Goal: Task Accomplishment & Management: Manage account settings

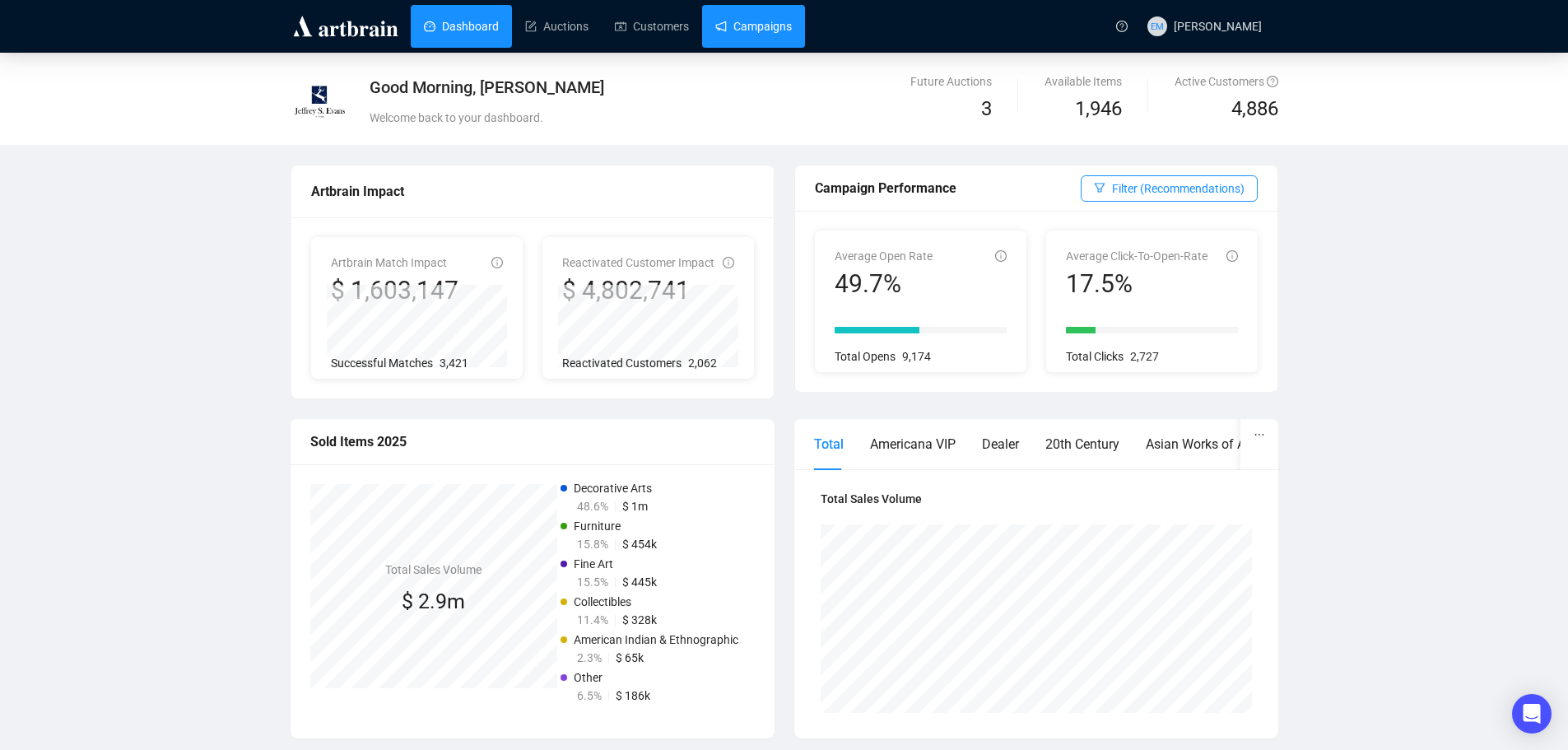
click at [761, 34] on link "Campaigns" at bounding box center [754, 26] width 77 height 42
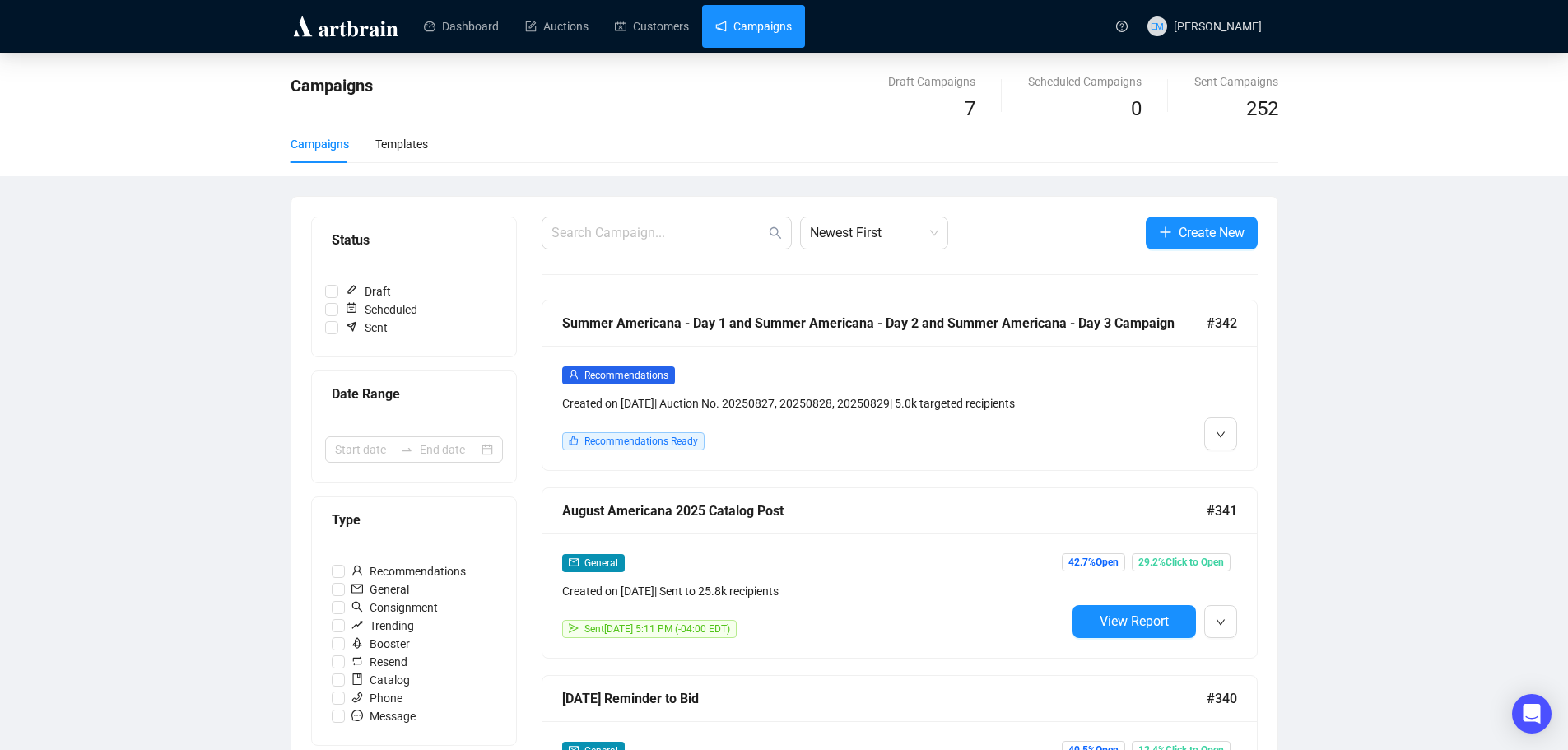
click at [1178, 393] on div at bounding box center [1151, 407] width 171 height 85
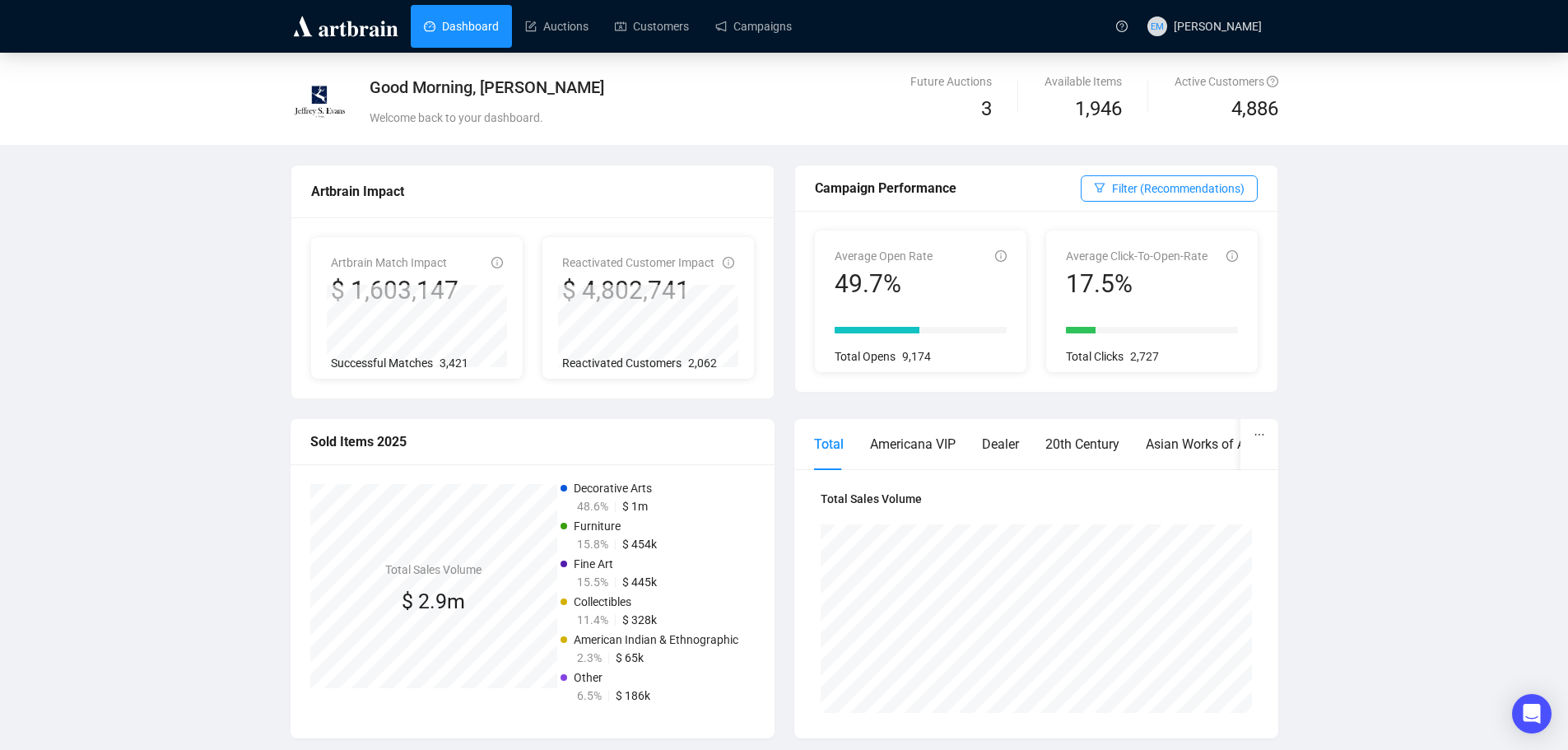
click at [759, 50] on div "Dashboard Auctions Customers Campaigns" at bounding box center [755, 26] width 700 height 52
click at [768, 18] on link "Campaigns" at bounding box center [754, 26] width 77 height 42
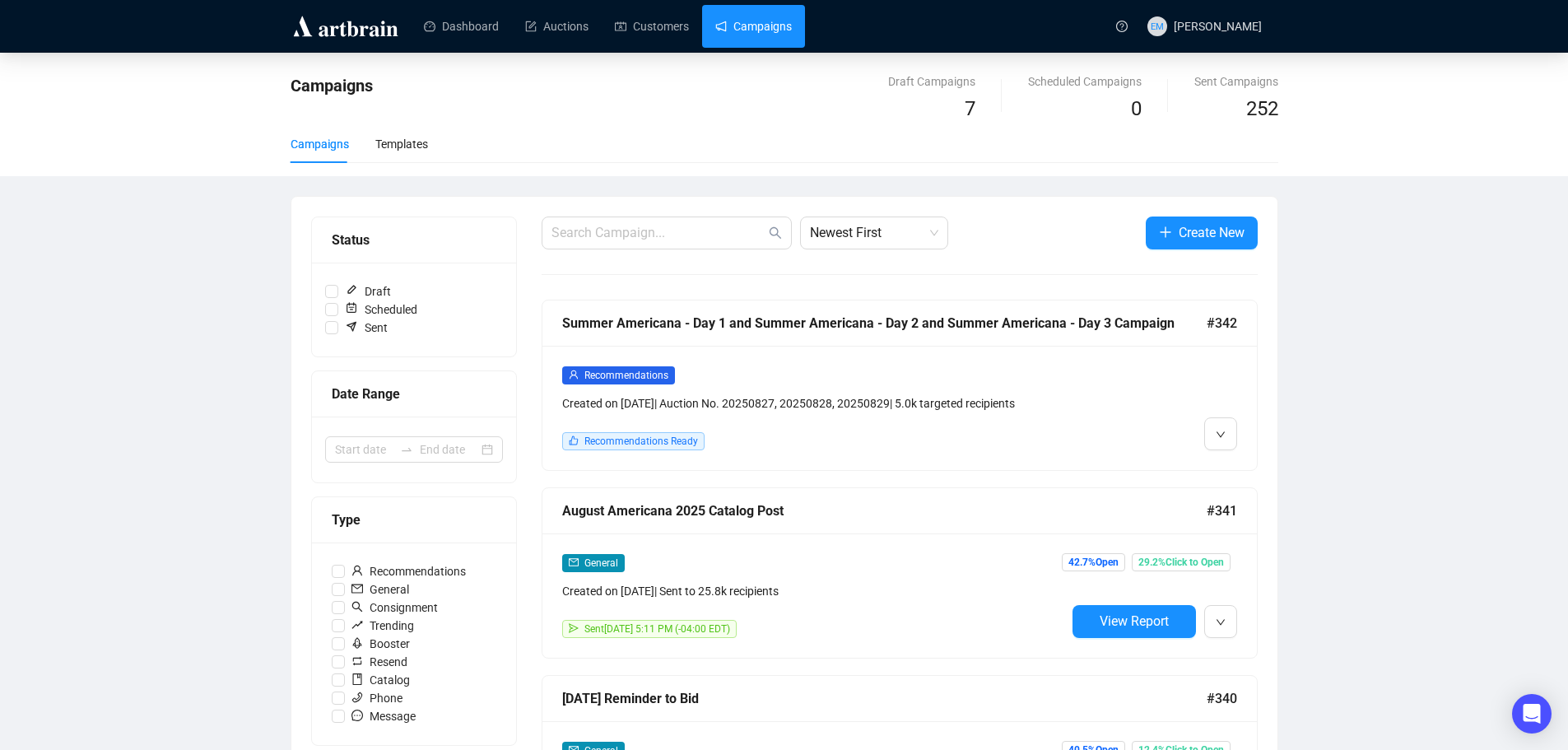
click at [895, 424] on div "Recommendations Created on Aug 21, 2025 | Auction No. 20250827, 20250828, 20250…" at bounding box center [814, 407] width 504 height 85
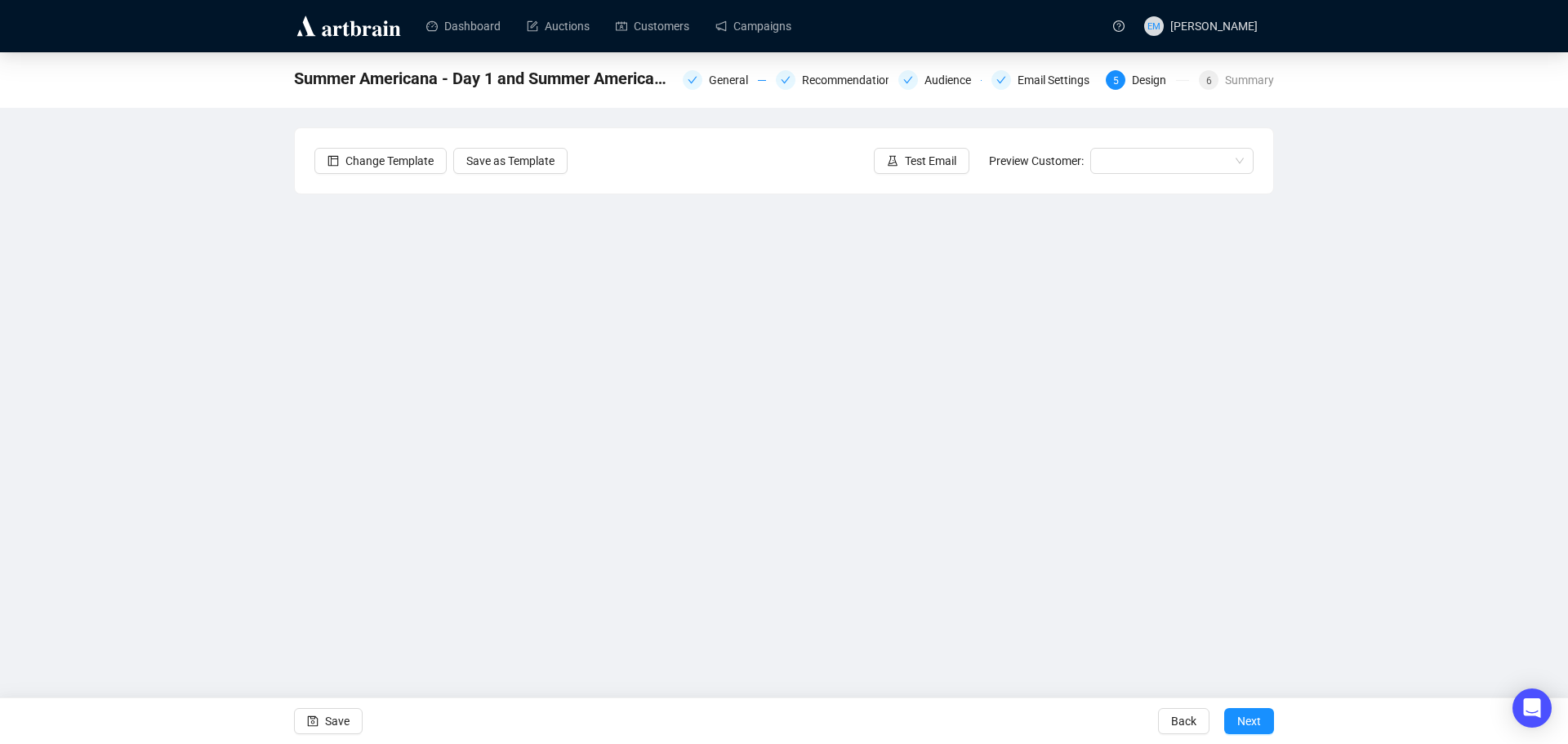
click at [1277, 213] on div "Summer Americana - Day 1 and Summer Americana - Day 2 and Summer Americana - Da…" at bounding box center [784, 354] width 1568 height 603
click at [1385, 478] on div "Summer Americana - Day 1 and Summer Americana - Day 2 and Summer Americana - Da…" at bounding box center [784, 354] width 1568 height 603
click at [330, 718] on span "Save" at bounding box center [337, 721] width 24 height 46
click at [337, 724] on span "Save" at bounding box center [337, 721] width 24 height 46
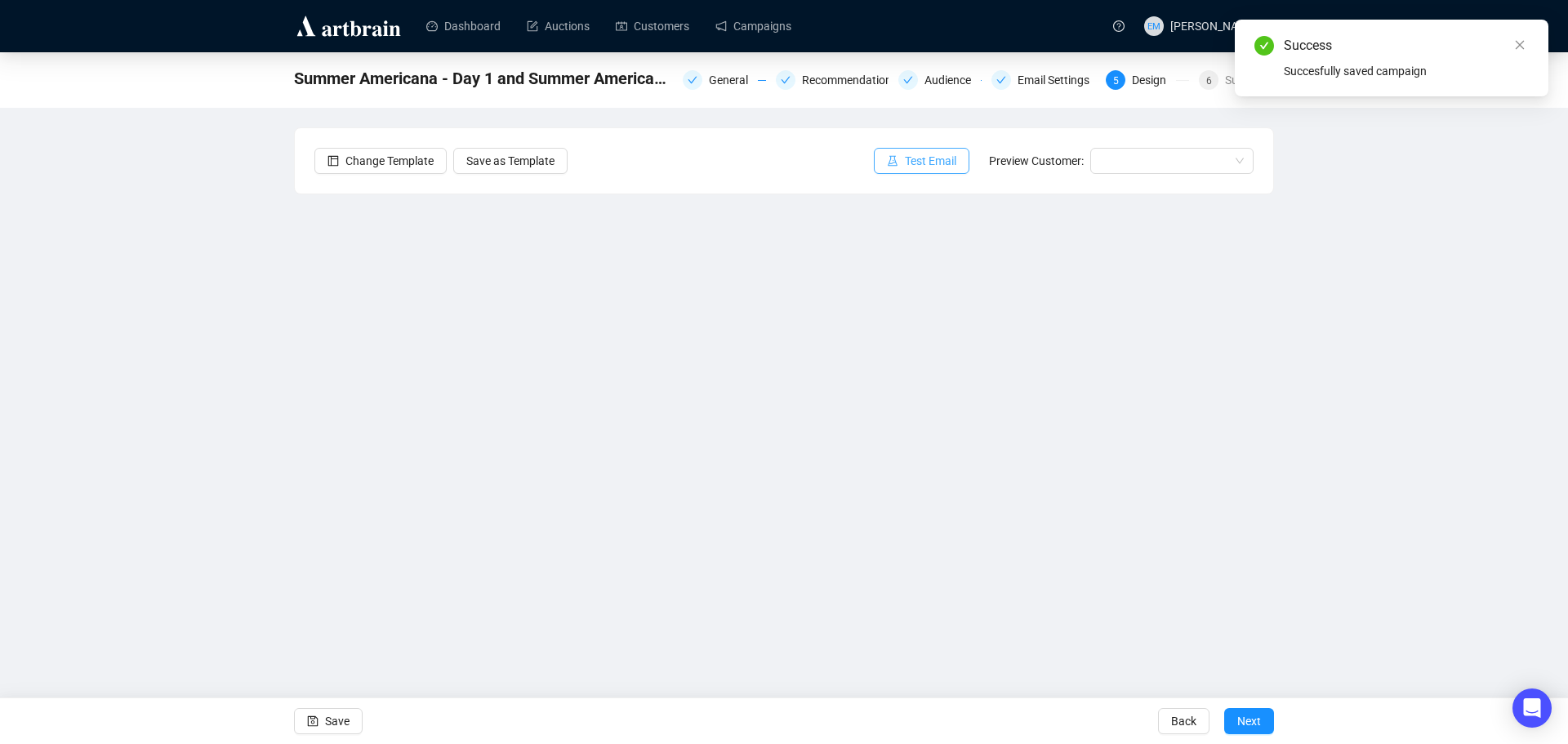
click at [927, 158] on span "Test Email" at bounding box center [930, 161] width 52 height 18
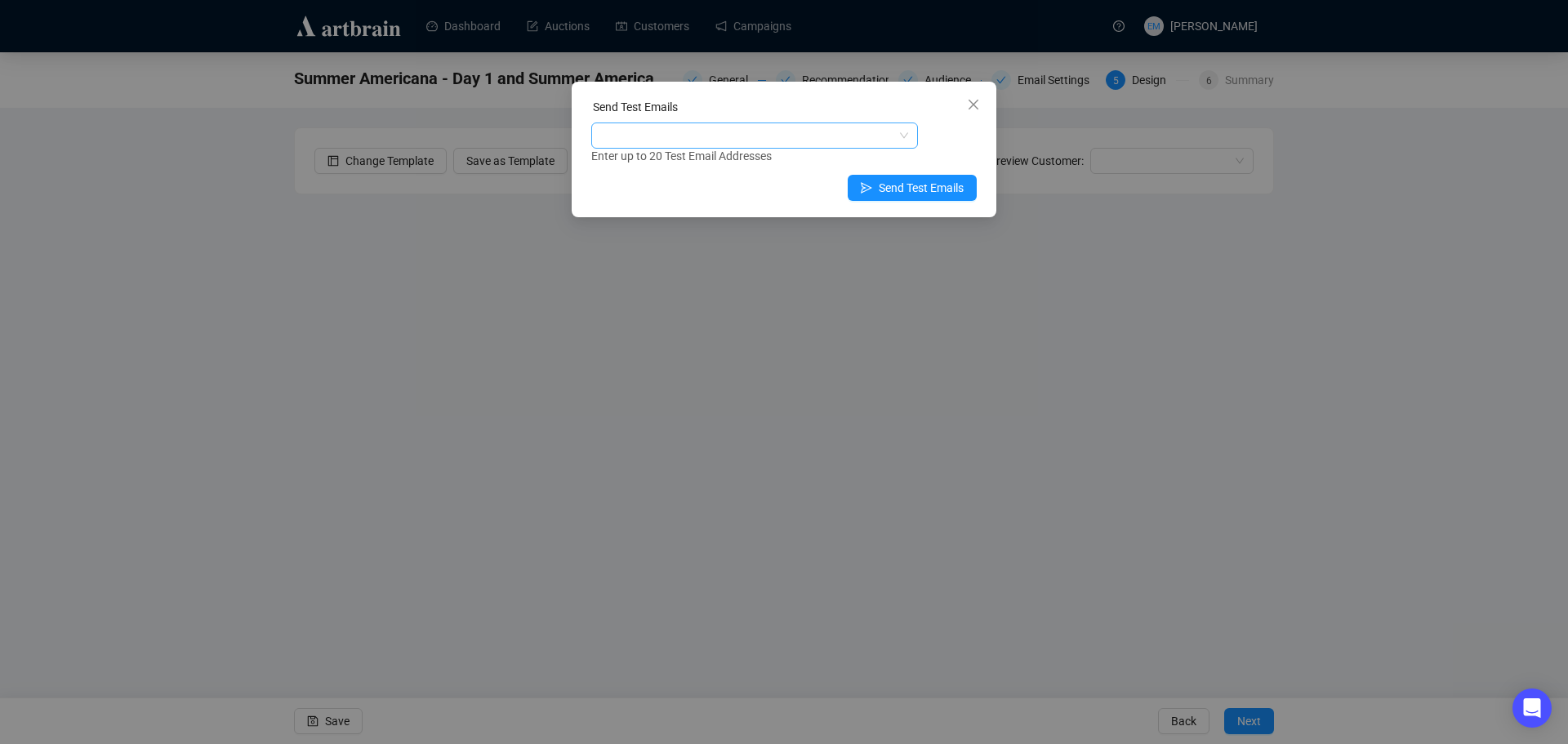
click at [790, 130] on div at bounding box center [746, 135] width 303 height 22
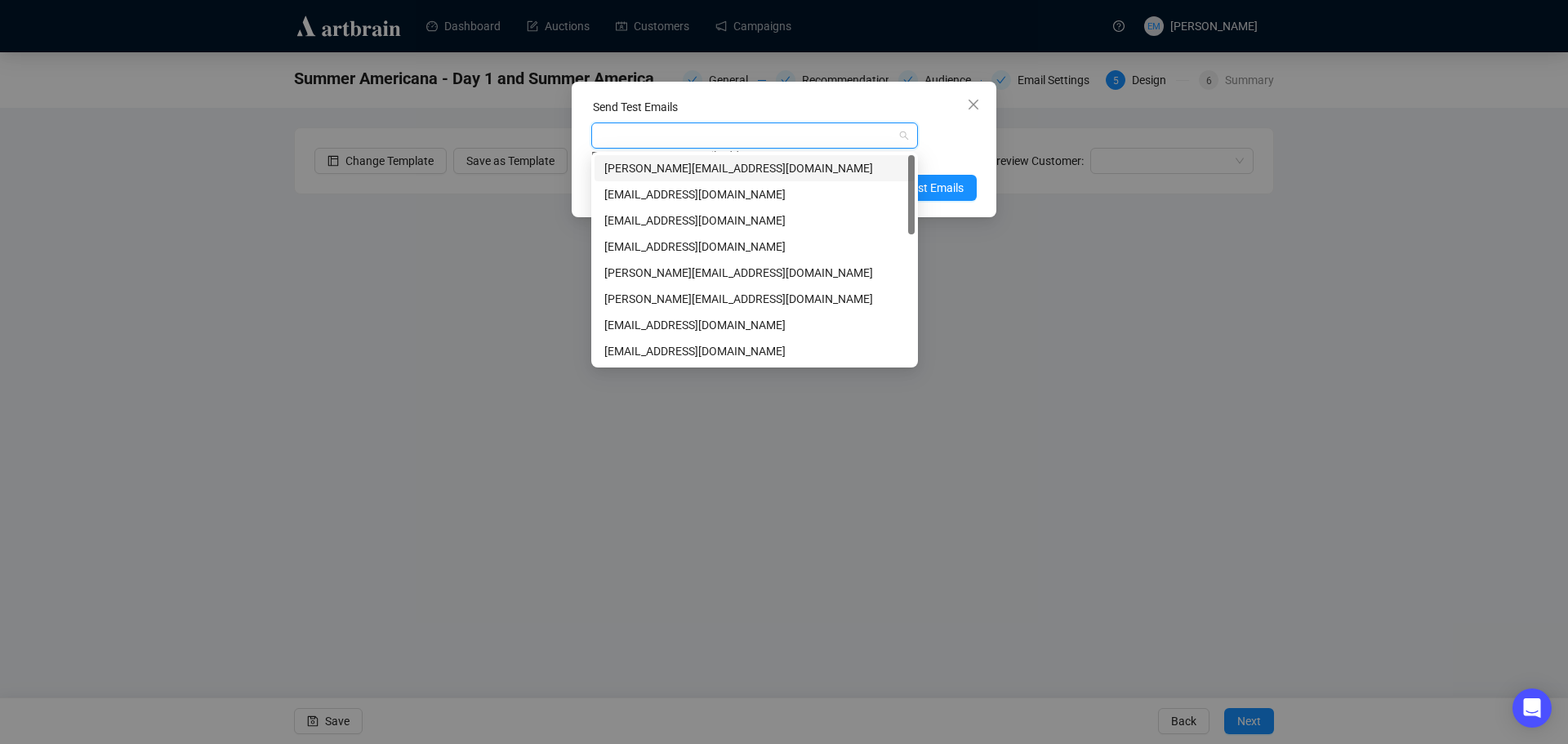
click at [769, 166] on div "jeff@jeffreysevans.com" at bounding box center [755, 168] width 301 height 18
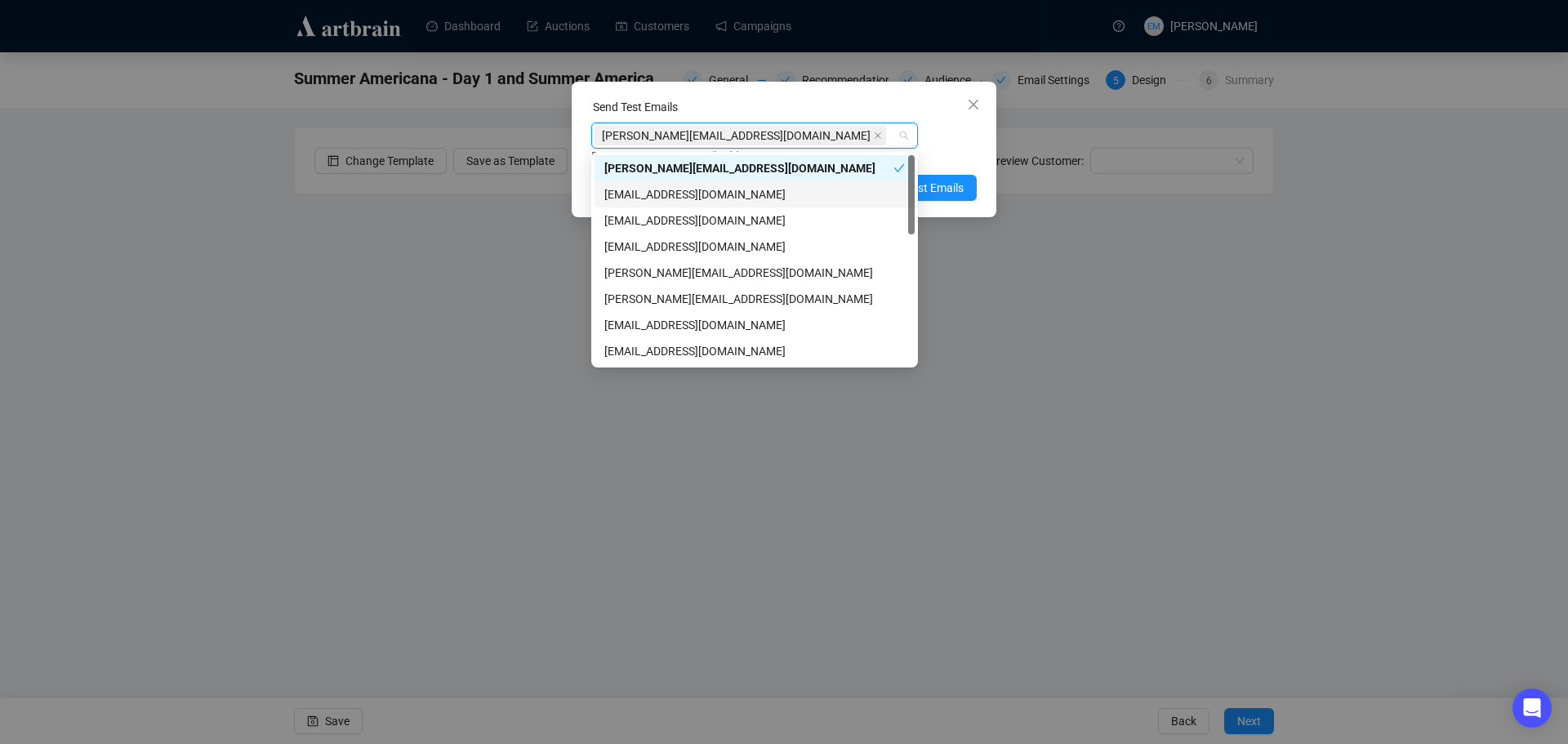
click at [762, 196] on div "wfkimbrough@jeffreysevans.com" at bounding box center [755, 194] width 301 height 18
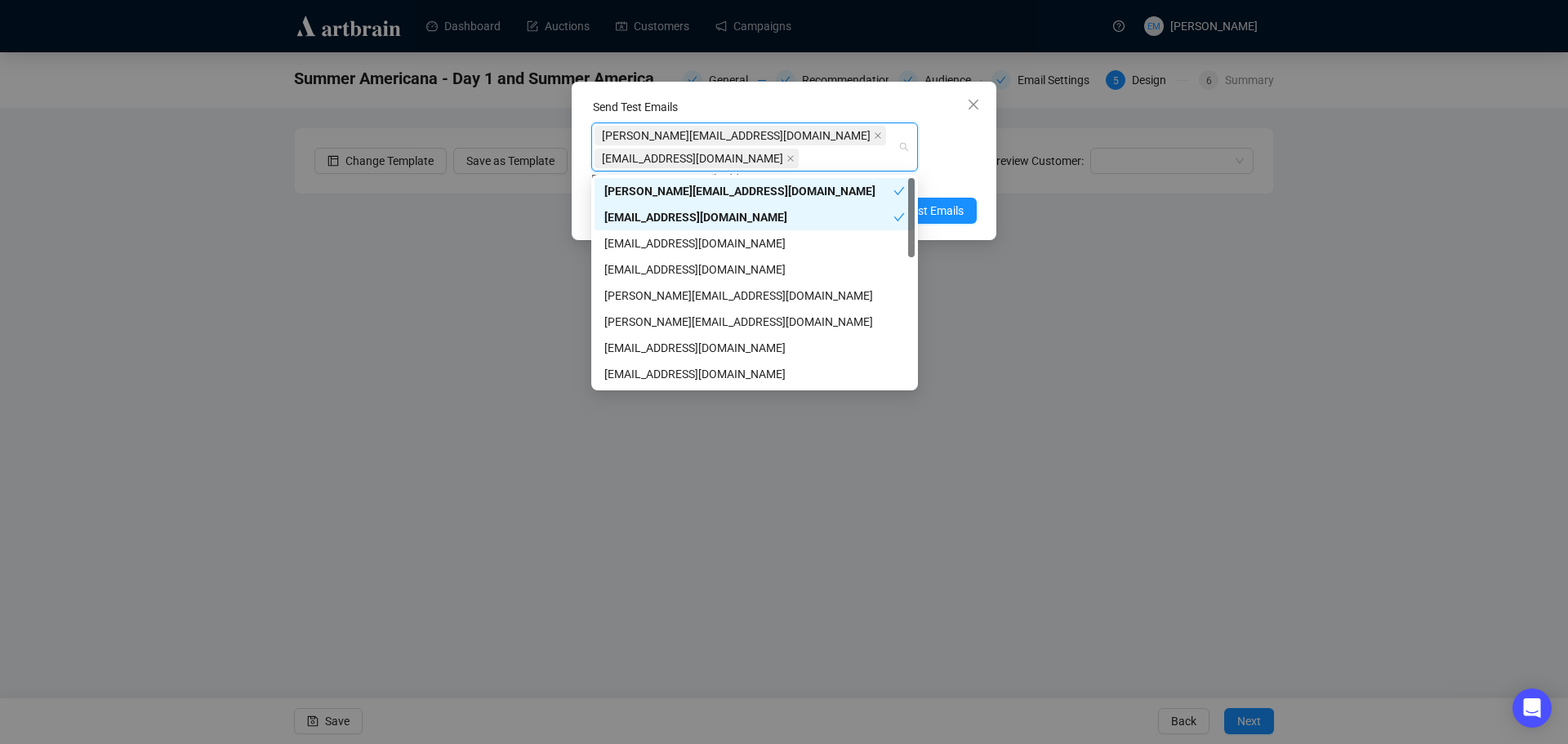
click at [944, 140] on div "jeff@jeffreysevans.com wfkimbrough@jeffreysevans.com Enter up to 20 Test Email …" at bounding box center [784, 154] width 386 height 65
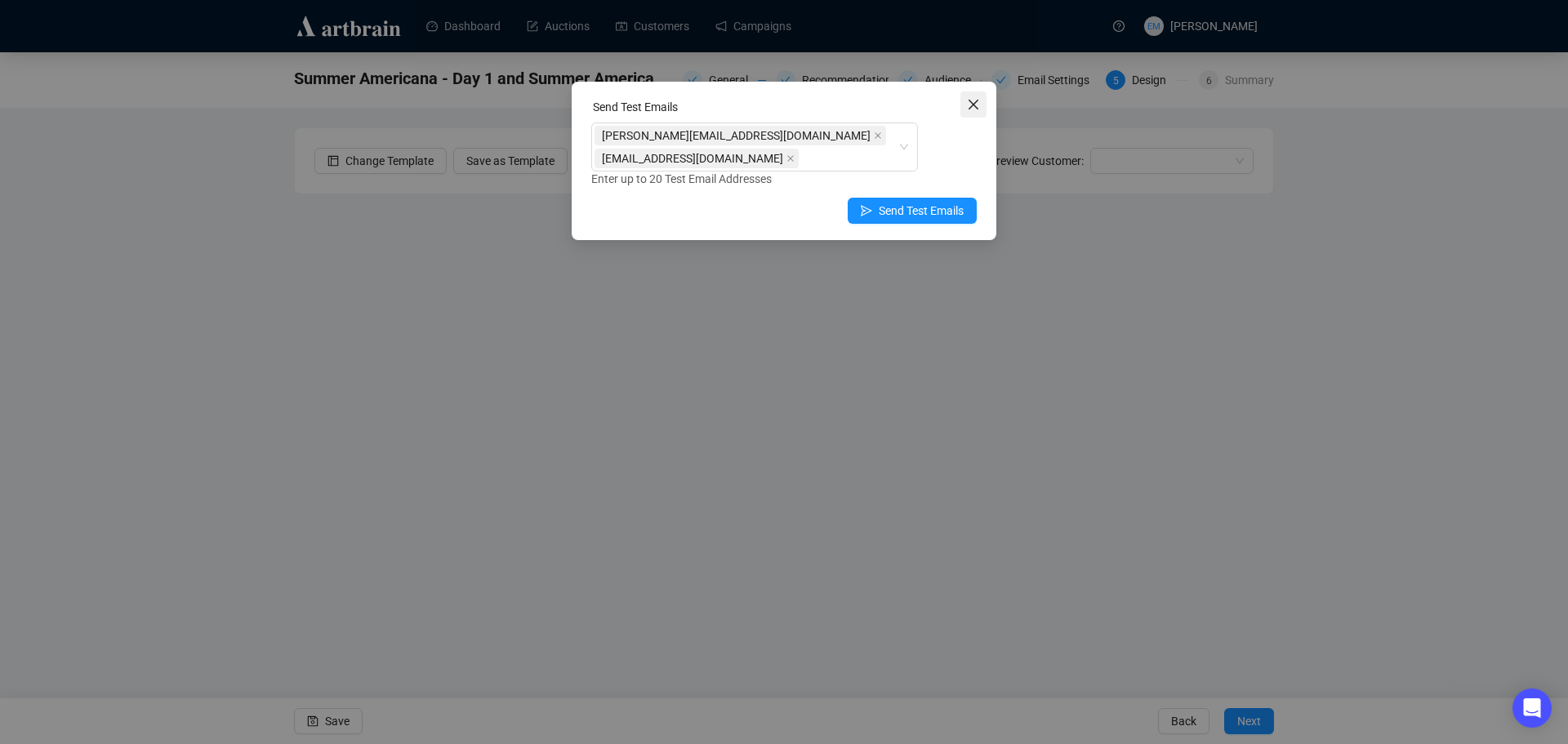
click at [972, 103] on icon "close" at bounding box center [973, 104] width 10 height 10
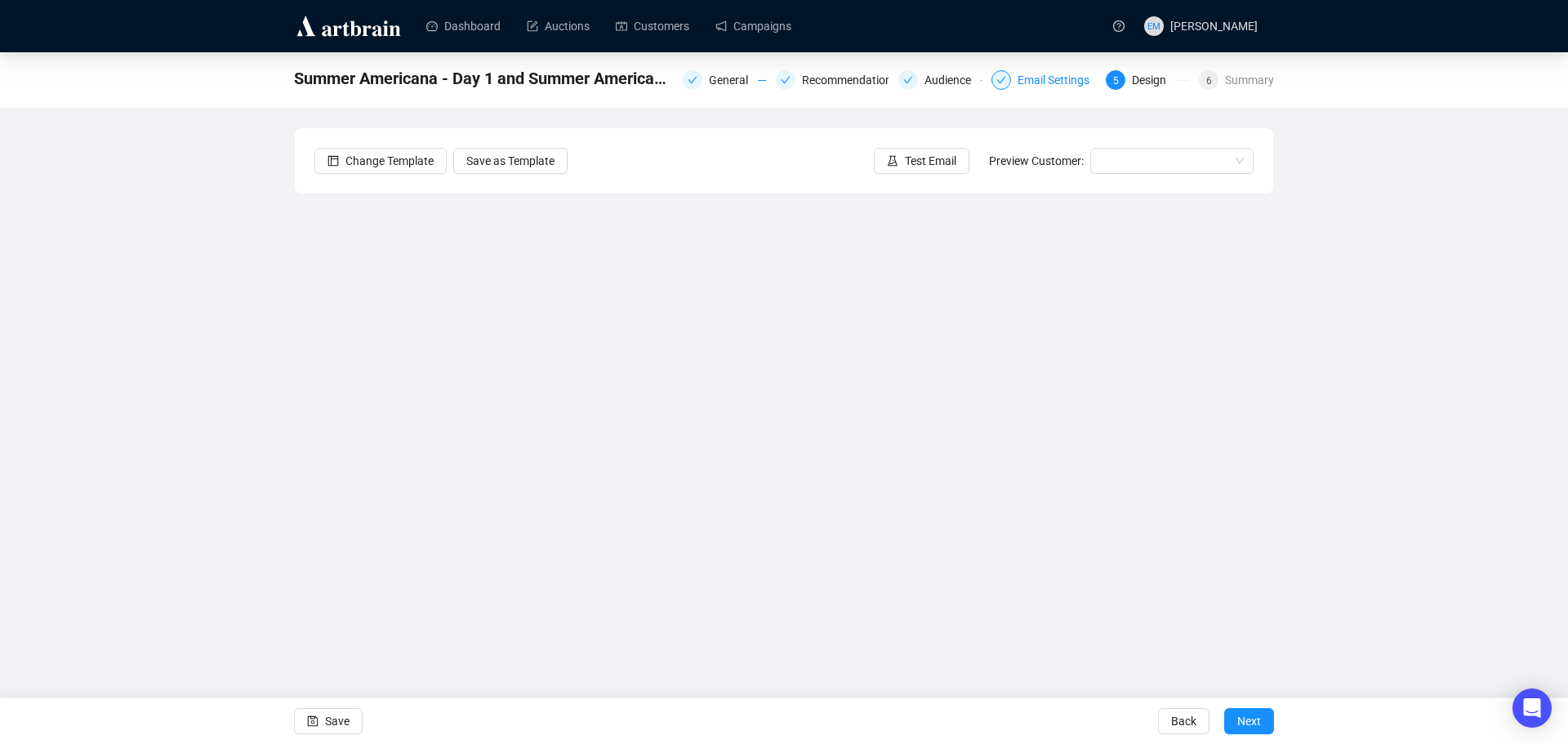
click at [1035, 78] on div "Email Settings" at bounding box center [1058, 80] width 82 height 20
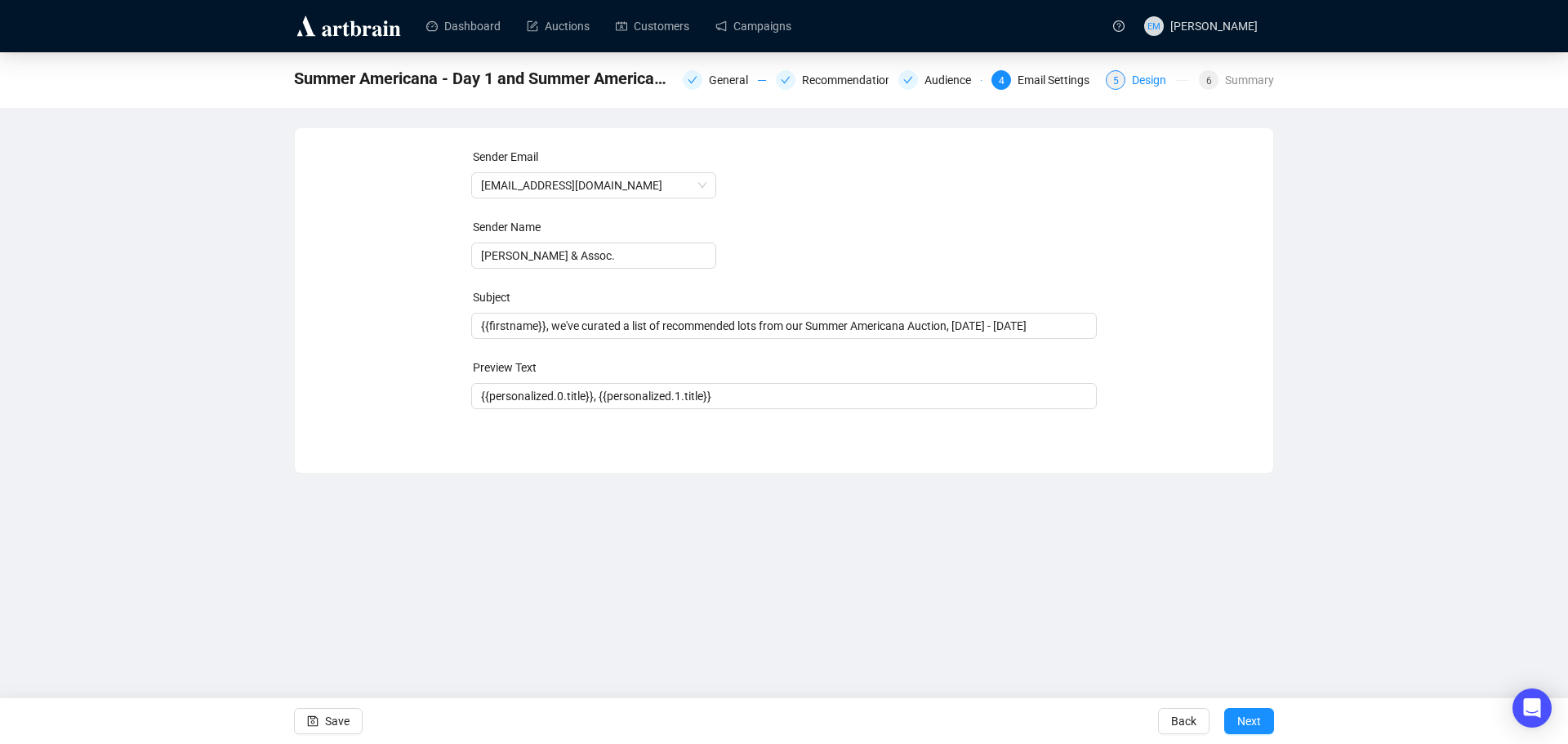
click at [1150, 77] on div "Design" at bounding box center [1153, 80] width 44 height 20
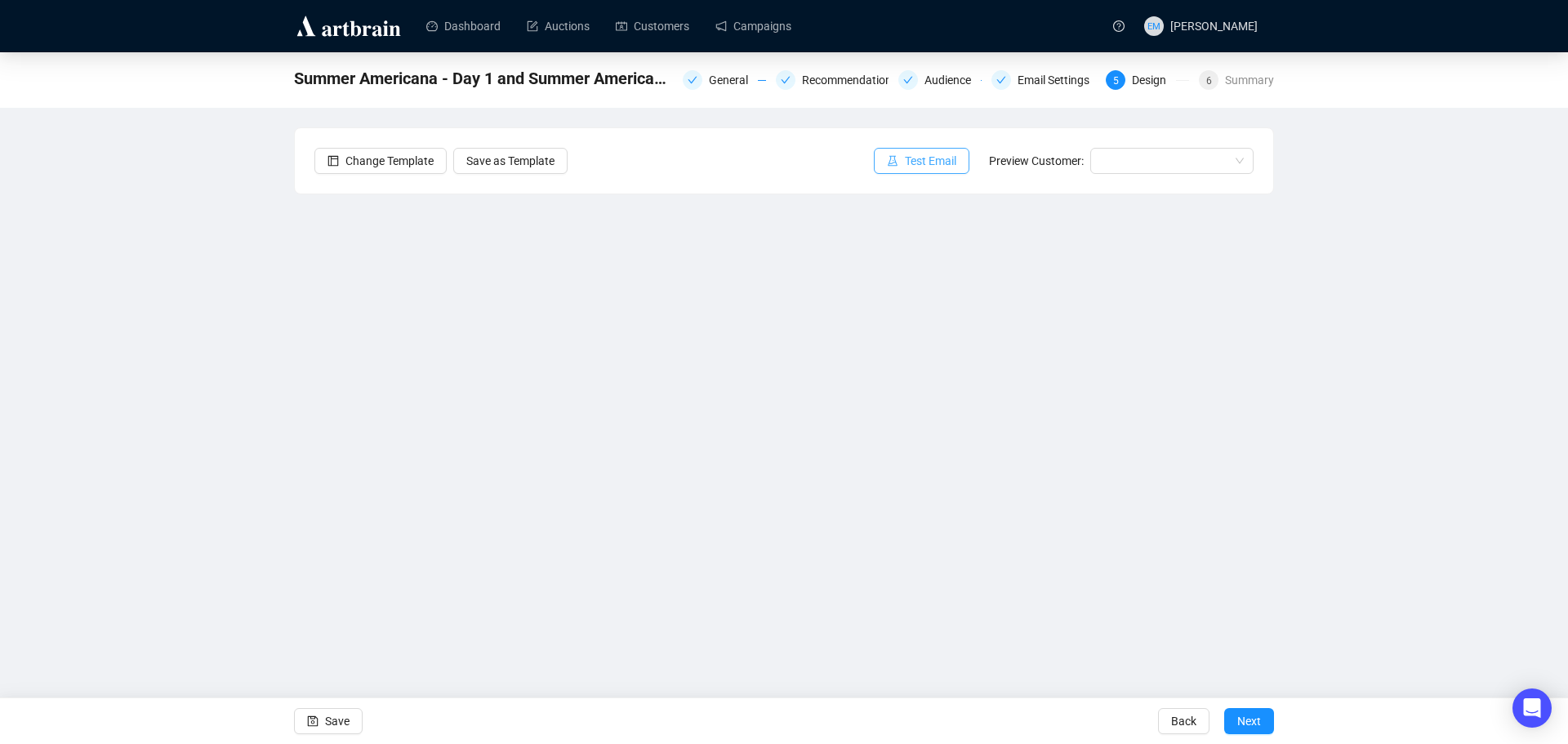
click at [932, 167] on span "Test Email" at bounding box center [930, 161] width 52 height 18
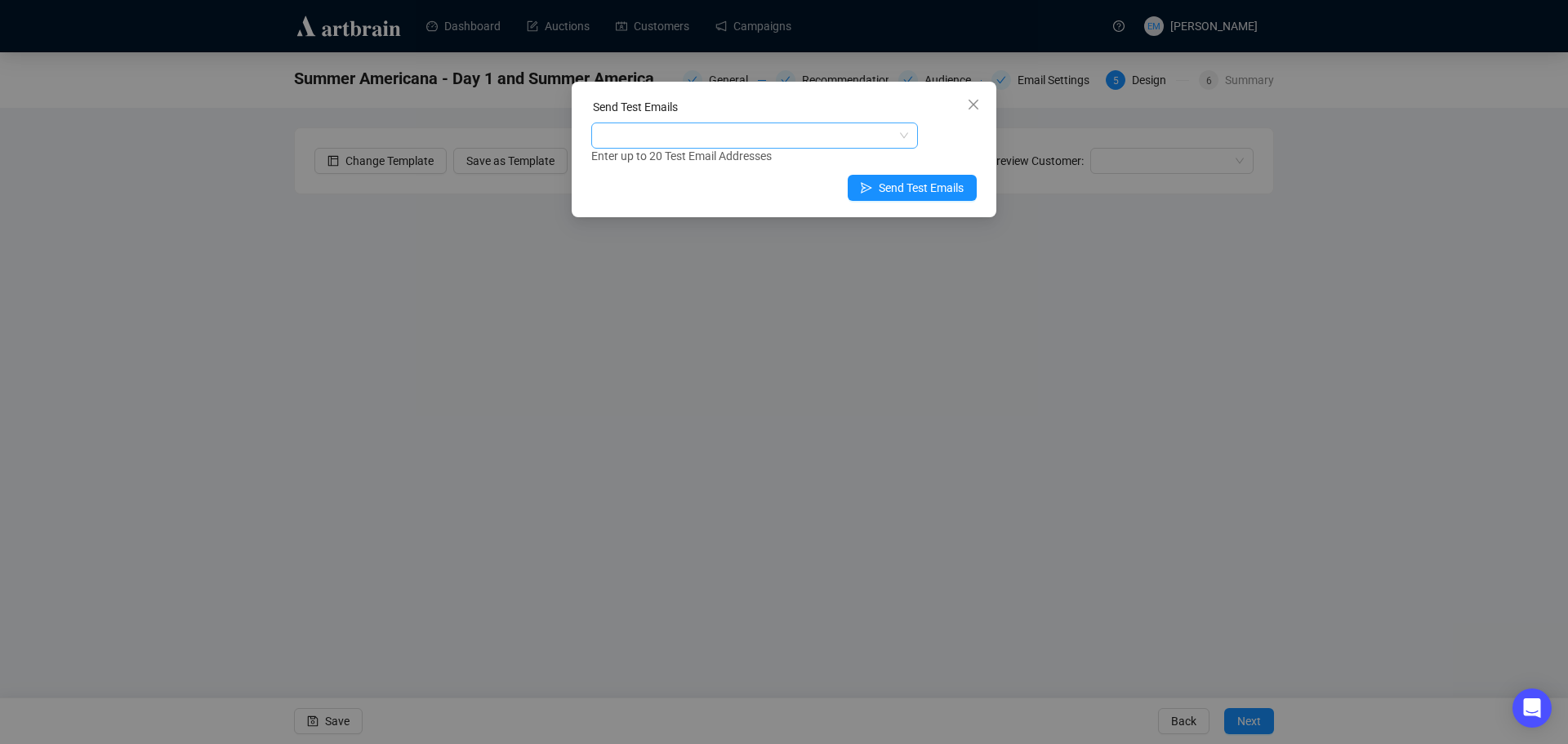
click at [799, 138] on div at bounding box center [746, 135] width 303 height 22
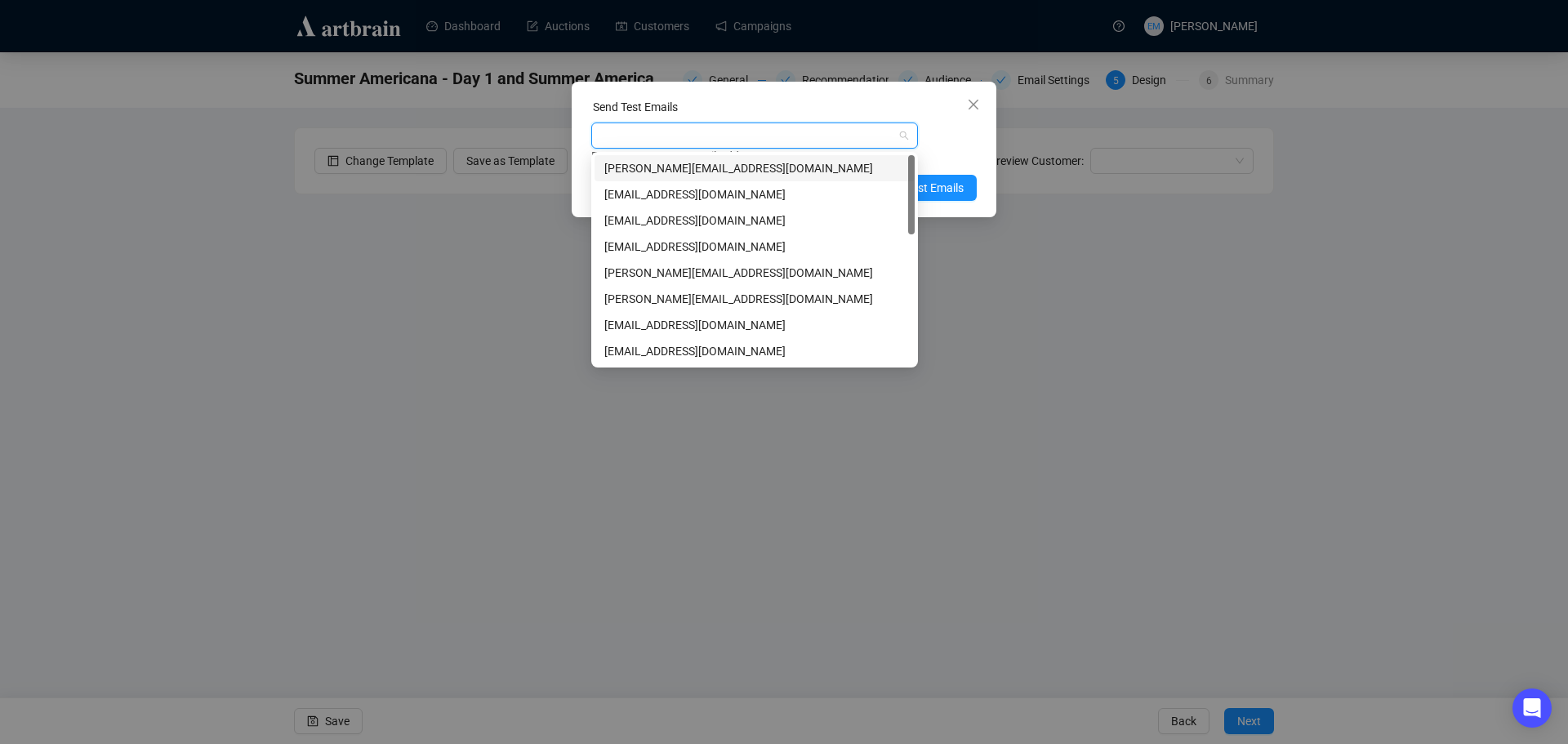
click at [767, 164] on div "jeff@jeffreysevans.com" at bounding box center [755, 168] width 301 height 18
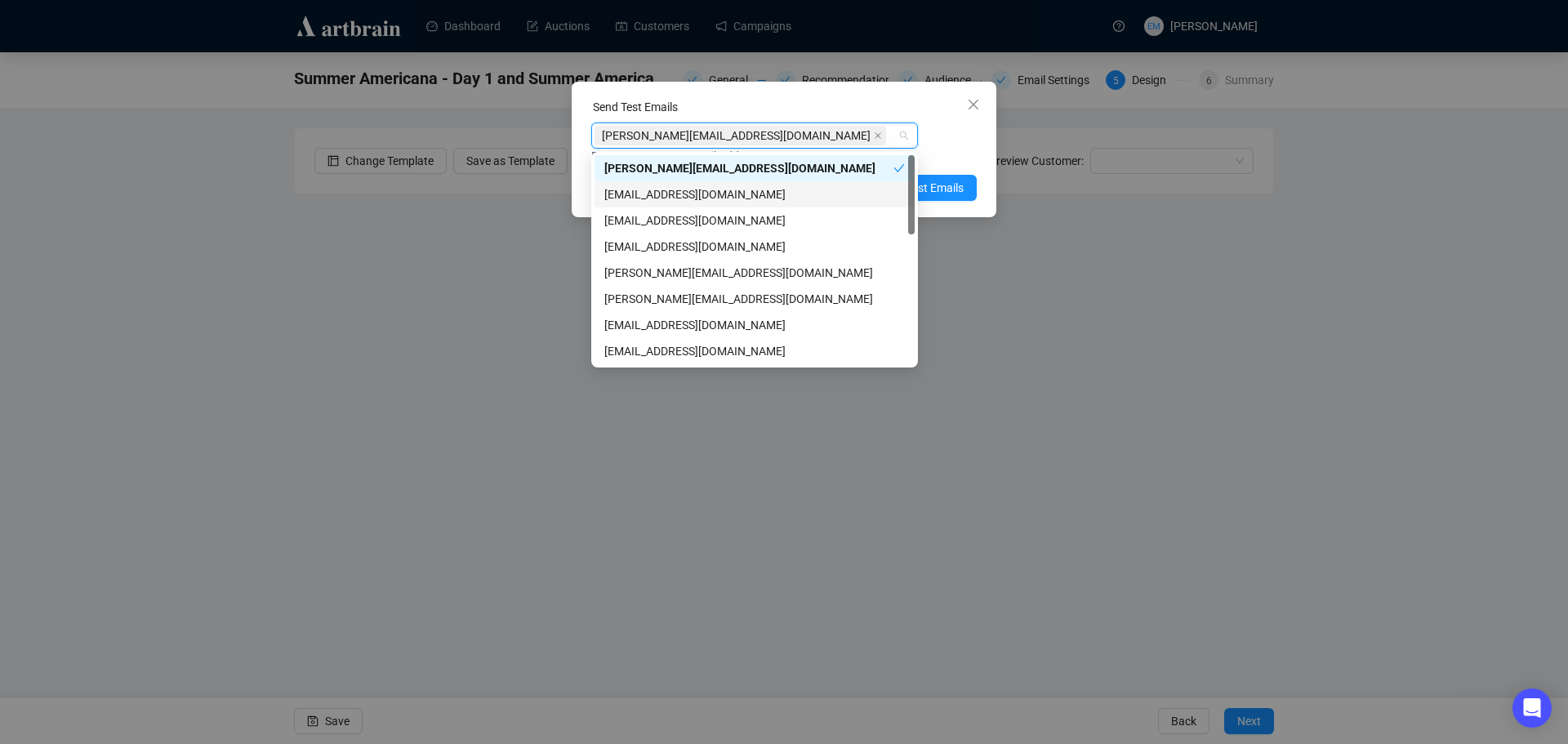
click at [746, 191] on div "wfkimbrough@jeffreysevans.com" at bounding box center [755, 194] width 301 height 18
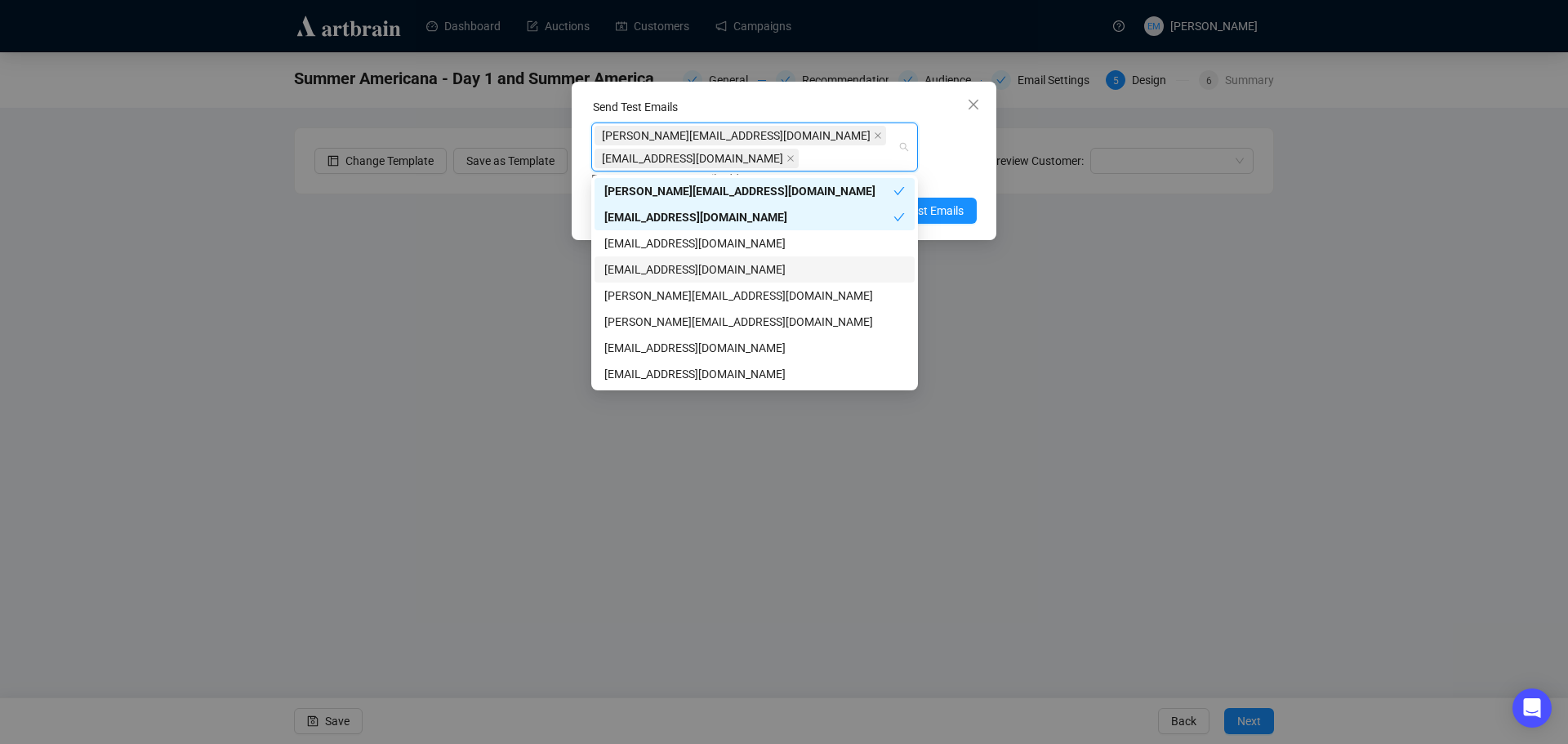
click at [968, 139] on div "jeff@jeffreysevans.com wfkimbrough@jeffreysevans.com Enter up to 20 Test Email …" at bounding box center [784, 154] width 386 height 65
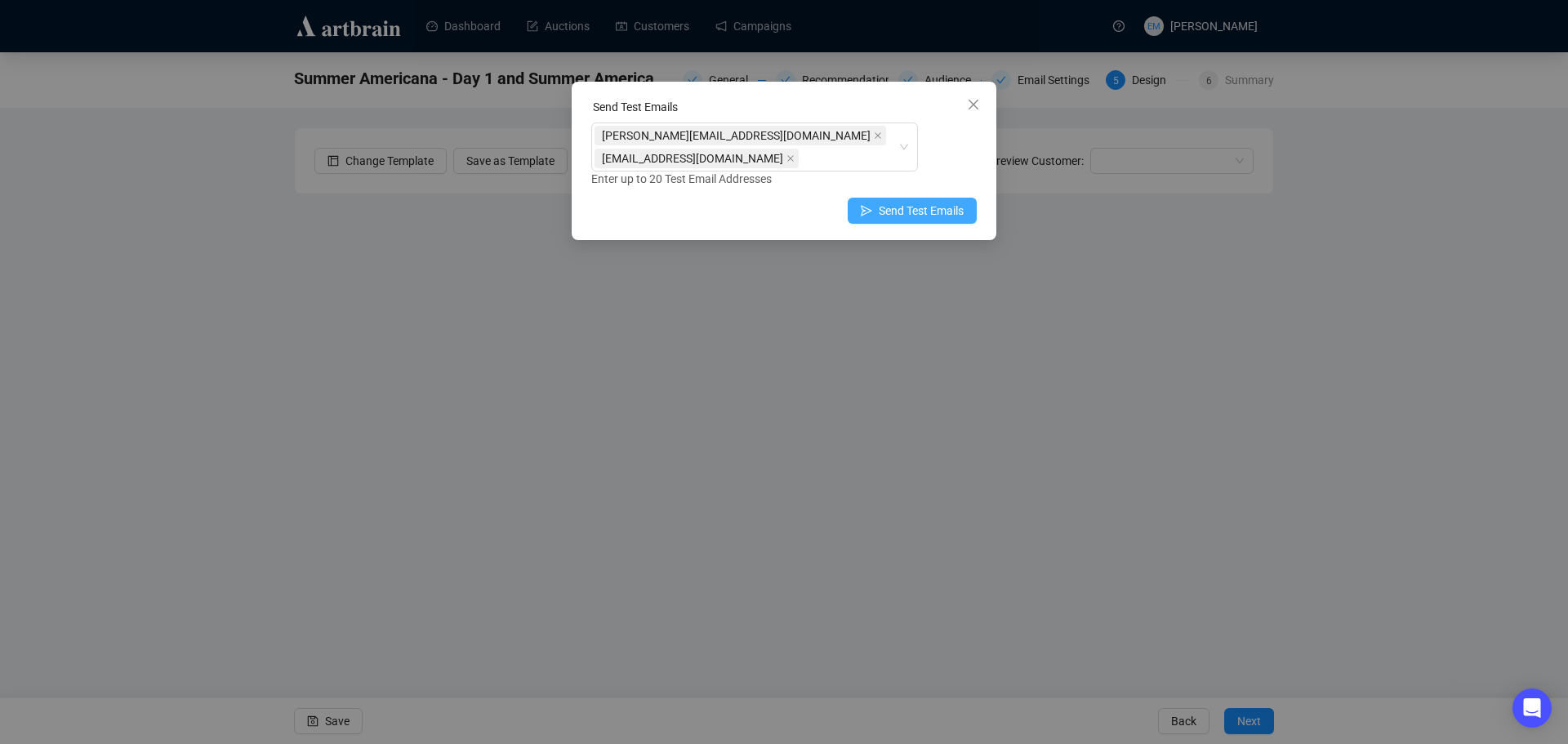
click at [904, 217] on span "Send Test Emails" at bounding box center [921, 211] width 85 height 18
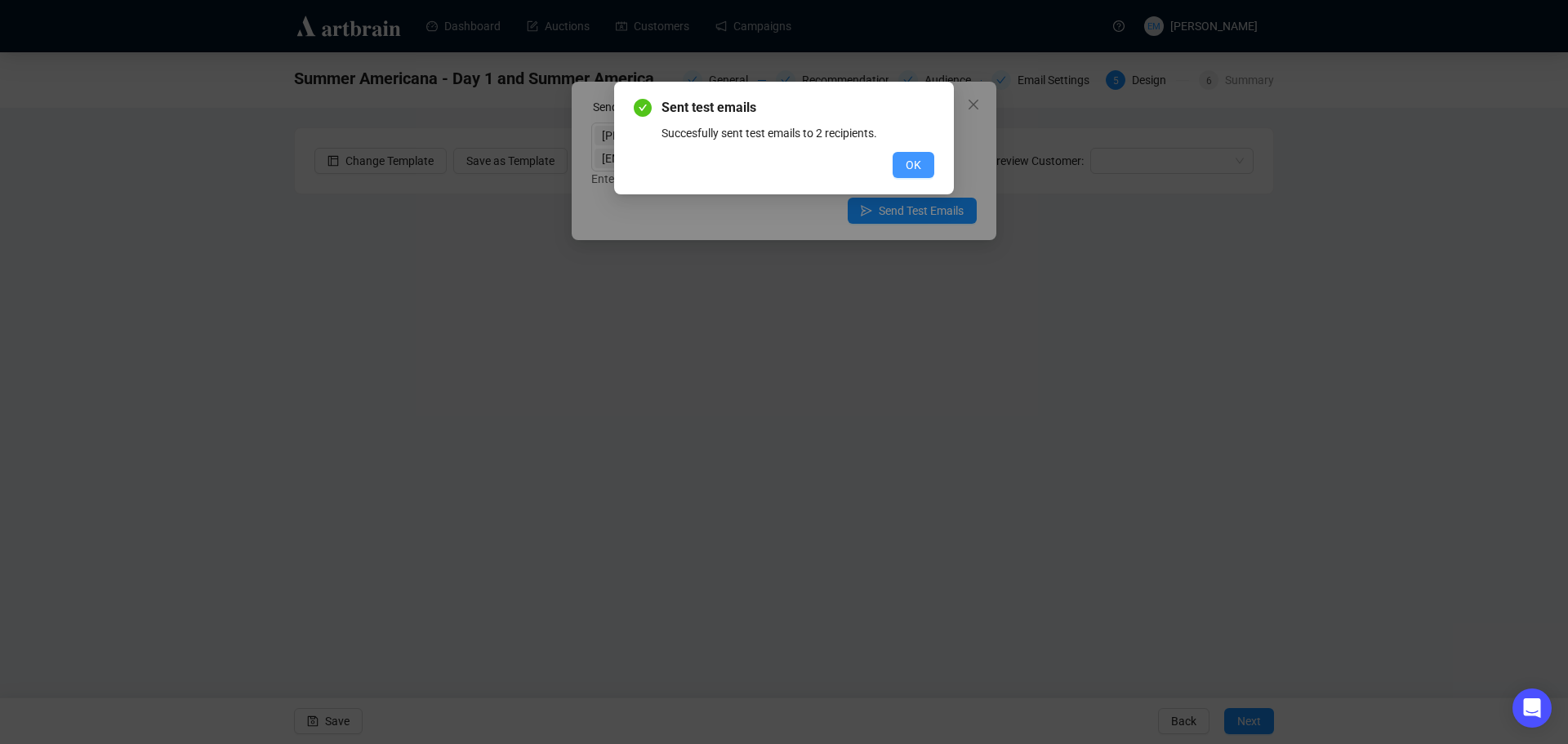
click at [918, 162] on span "OK" at bounding box center [914, 165] width 16 height 18
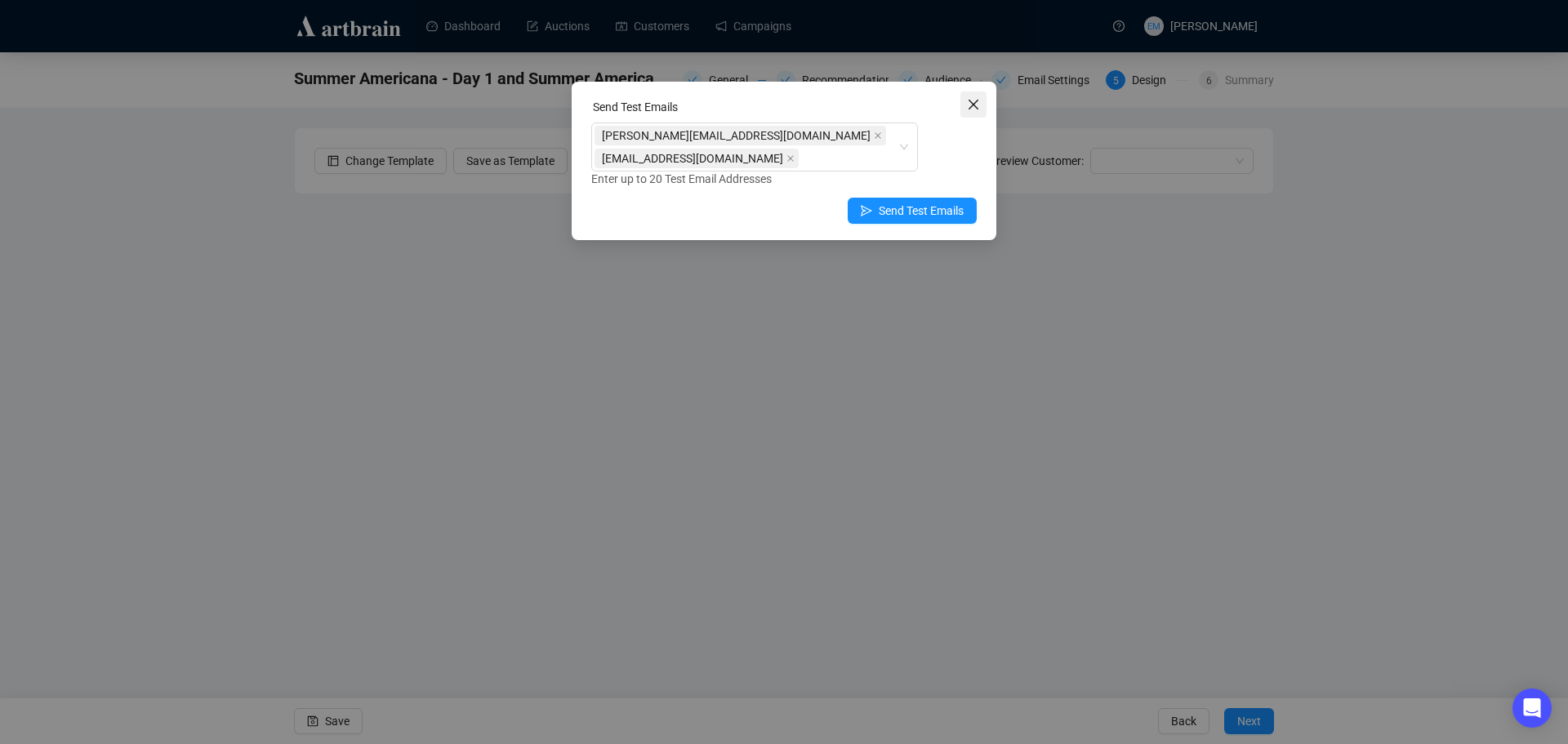
click at [971, 106] on icon "close" at bounding box center [973, 104] width 10 height 10
